Goal: Download file/media

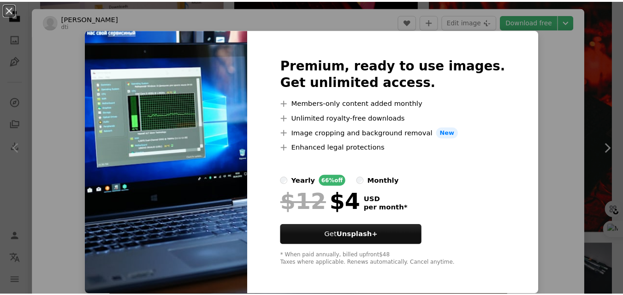
scroll to position [24, 0]
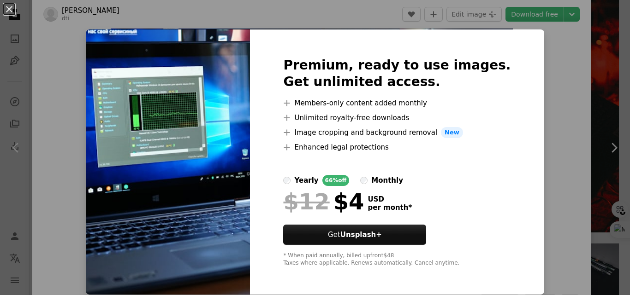
click at [537, 86] on div "An X shape Premium, ready to use images. Get unlimited access. A plus sign Memb…" at bounding box center [315, 147] width 630 height 295
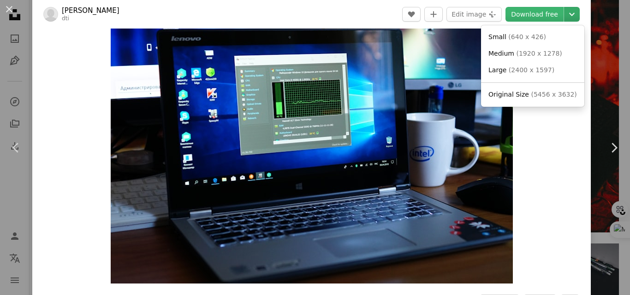
click at [568, 16] on icon "Chevron down" at bounding box center [571, 14] width 15 height 11
click at [514, 94] on span "Original Size" at bounding box center [508, 94] width 41 height 7
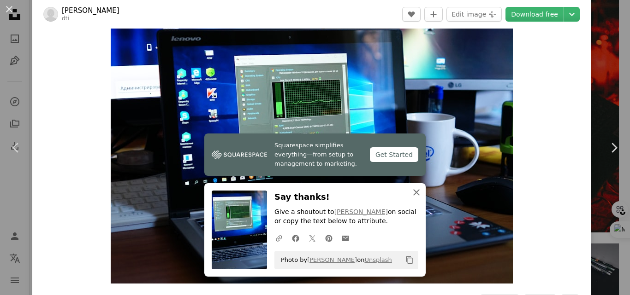
click at [416, 196] on icon "An X shape" at bounding box center [416, 192] width 11 height 11
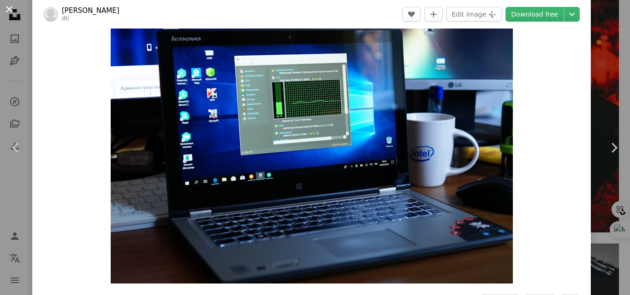
click at [10, 11] on button "An X shape" at bounding box center [9, 9] width 11 height 11
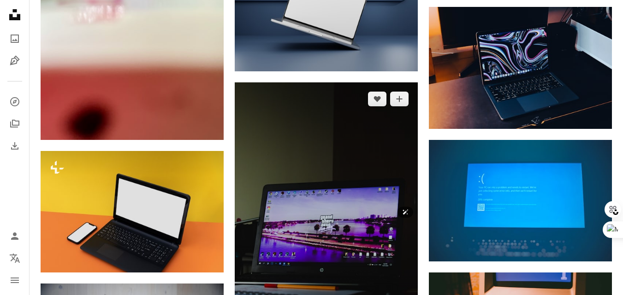
scroll to position [2391, 0]
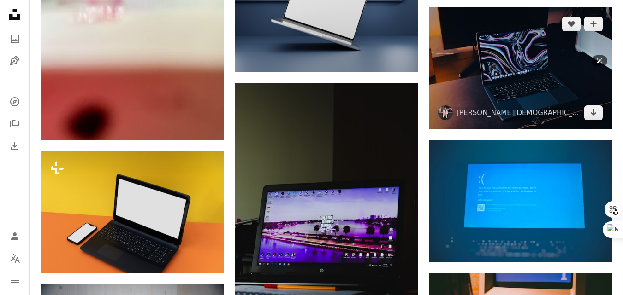
click at [521, 46] on img at bounding box center [520, 68] width 183 height 122
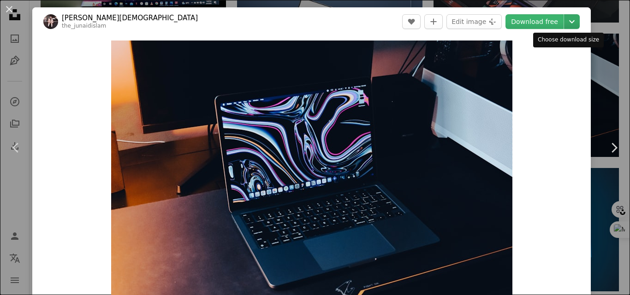
click at [564, 21] on icon "Chevron down" at bounding box center [571, 21] width 15 height 11
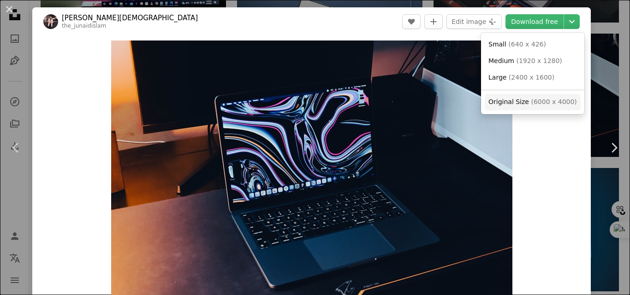
click at [515, 102] on span "Original Size" at bounding box center [508, 101] width 41 height 7
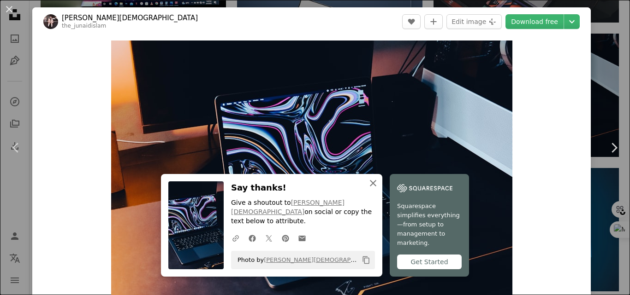
click at [372, 188] on icon "An X shape" at bounding box center [372, 183] width 11 height 11
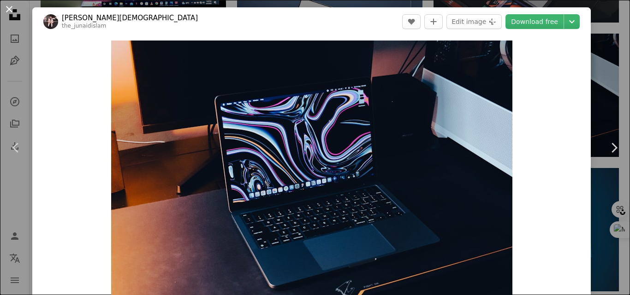
click at [7, 15] on button "An X shape" at bounding box center [9, 9] width 11 height 11
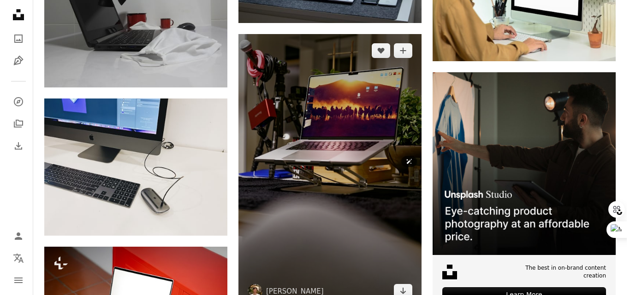
scroll to position [2858, 0]
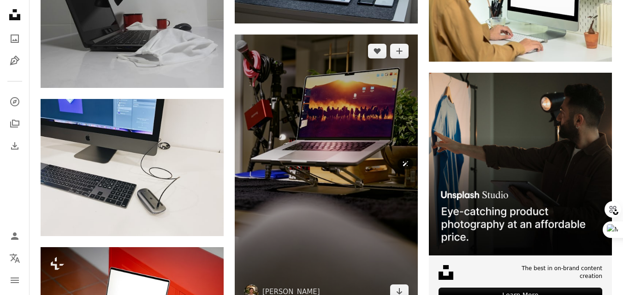
click at [344, 79] on img at bounding box center [326, 172] width 183 height 275
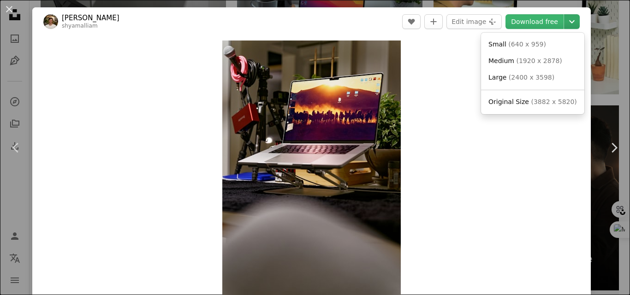
click at [564, 18] on icon "Chevron down" at bounding box center [571, 21] width 15 height 11
click at [496, 101] on span "Original Size" at bounding box center [508, 101] width 41 height 7
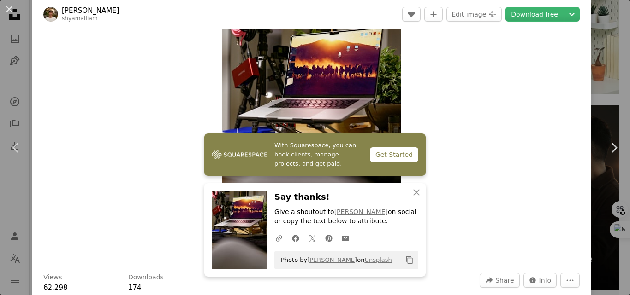
scroll to position [50, 0]
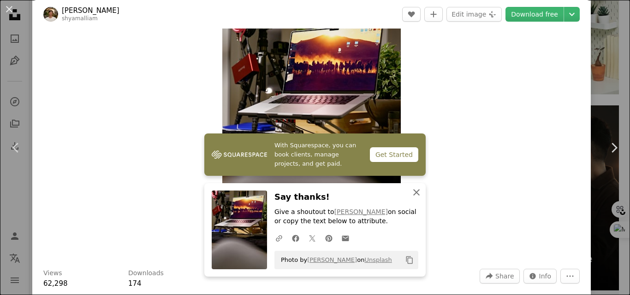
click at [413, 192] on icon "button" at bounding box center [416, 192] width 6 height 6
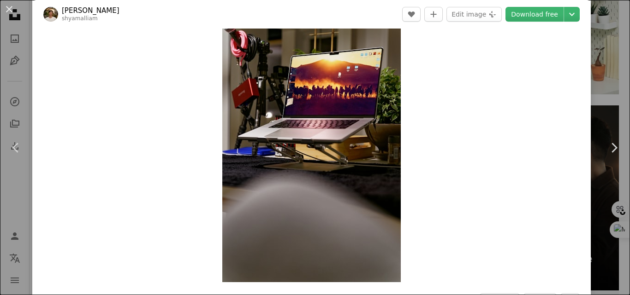
scroll to position [0, 0]
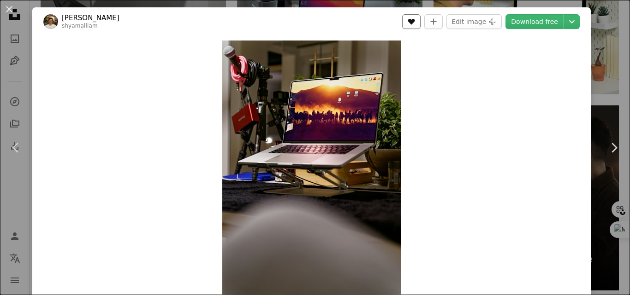
click at [407, 25] on button "A heart" at bounding box center [411, 21] width 18 height 15
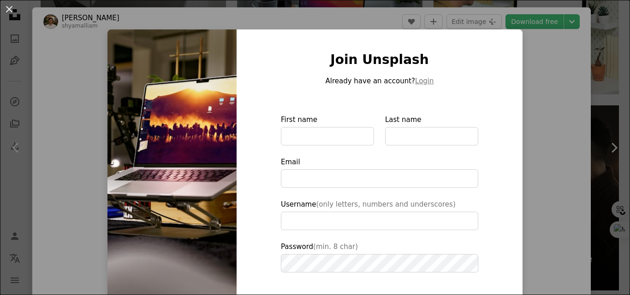
click at [499, 93] on div "Join Unsplash Already have an account? Login First name Last name Email Usernam…" at bounding box center [379, 209] width 286 height 358
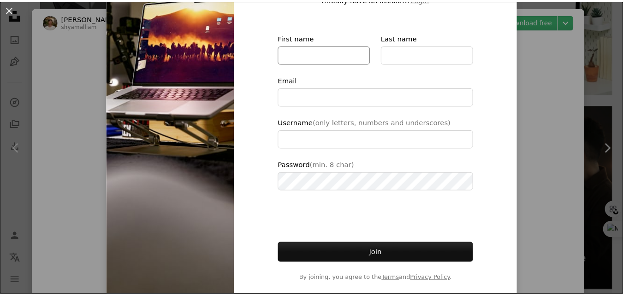
scroll to position [83, 0]
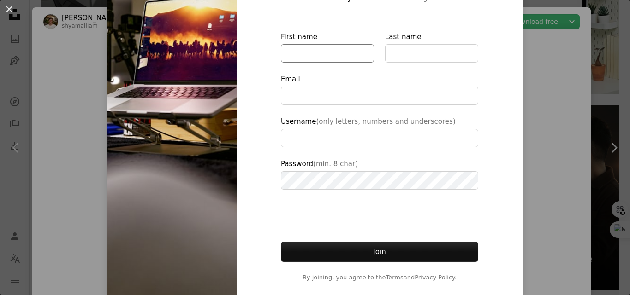
type input "**********"
click at [147, 196] on img at bounding box center [171, 126] width 129 height 358
click at [522, 88] on div "An X shape Join Unsplash Already have an account? Login First name Last name Em…" at bounding box center [315, 147] width 630 height 295
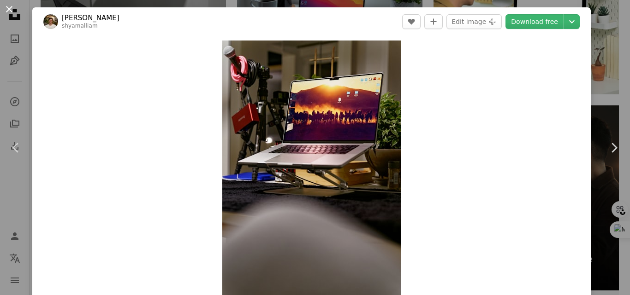
click at [8, 13] on button "An X shape" at bounding box center [9, 9] width 11 height 11
